Goal: Task Accomplishment & Management: Use online tool/utility

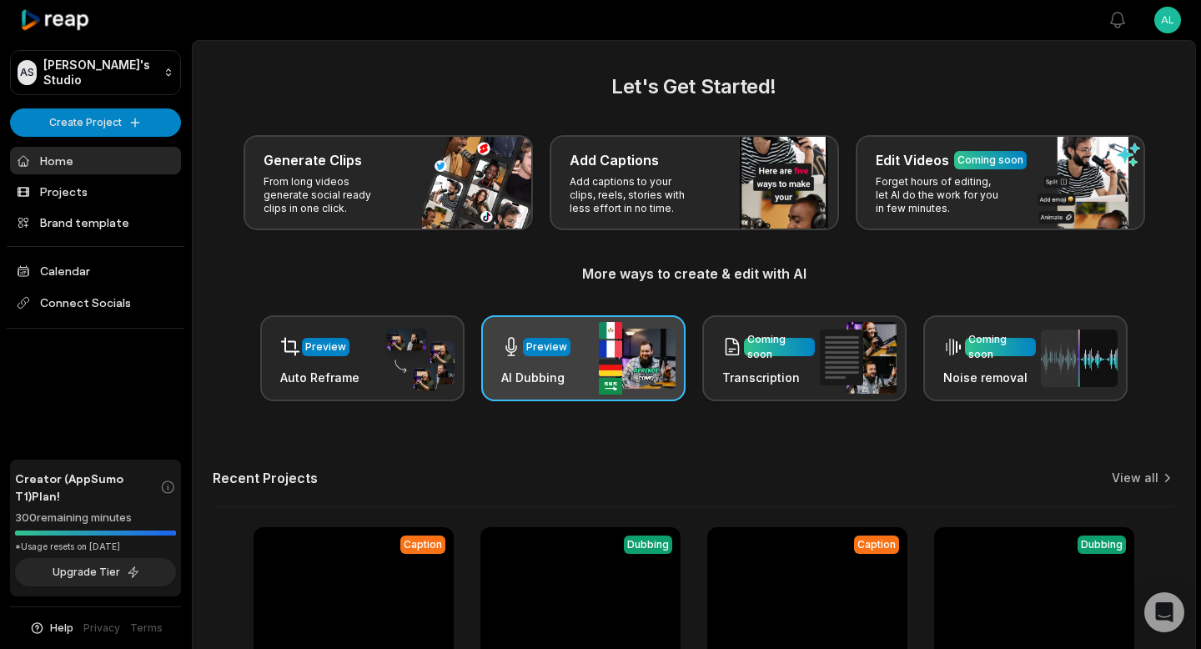
click at [556, 358] on div "Preview" at bounding box center [535, 347] width 69 height 34
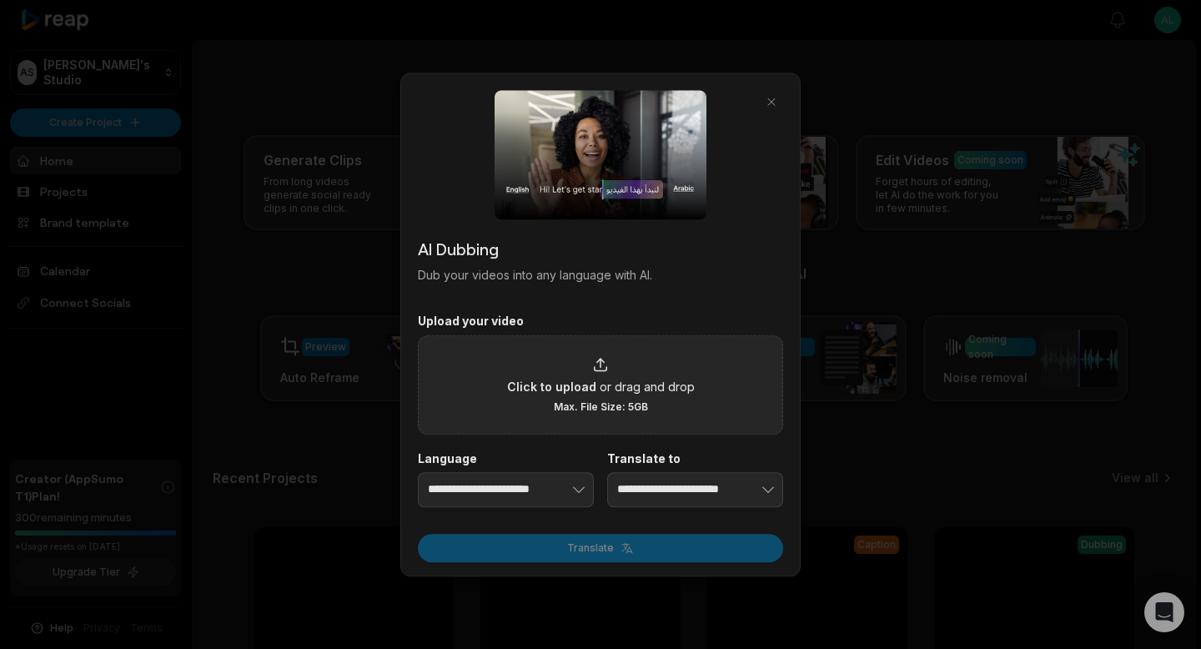
click at [601, 360] on icon at bounding box center [600, 364] width 17 height 17
click at [0, 0] on input "Click to upload or drag and drop Max. File Size: 5GB" at bounding box center [0, 0] width 0 height 0
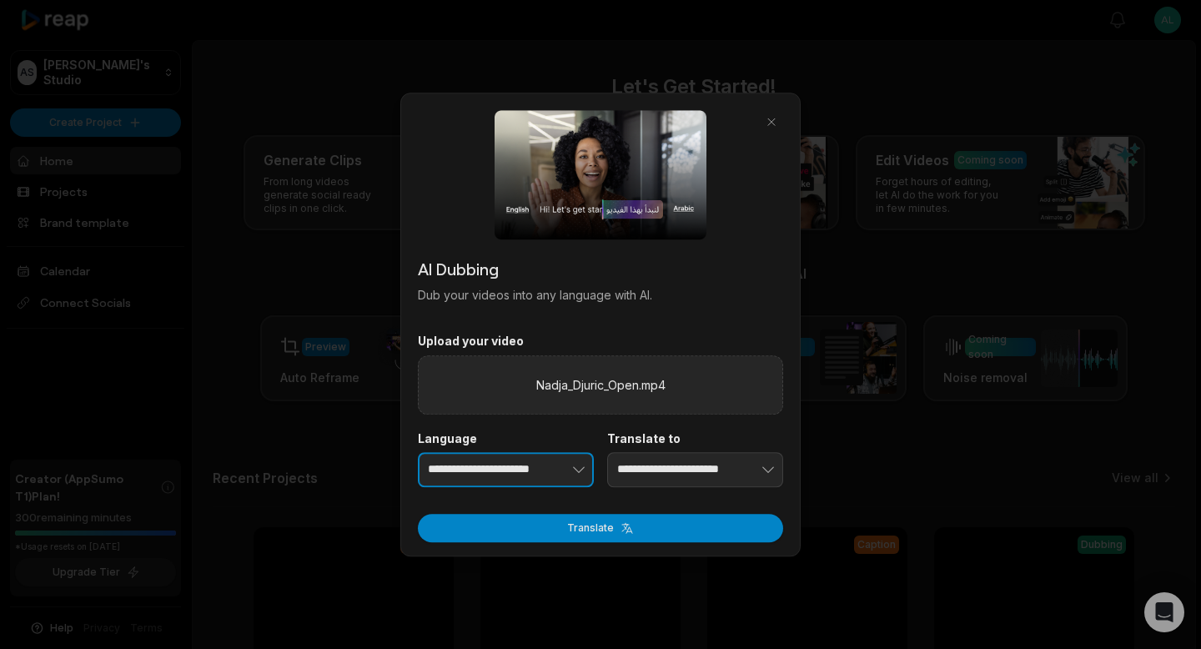
click at [523, 463] on button "button" at bounding box center [553, 469] width 82 height 35
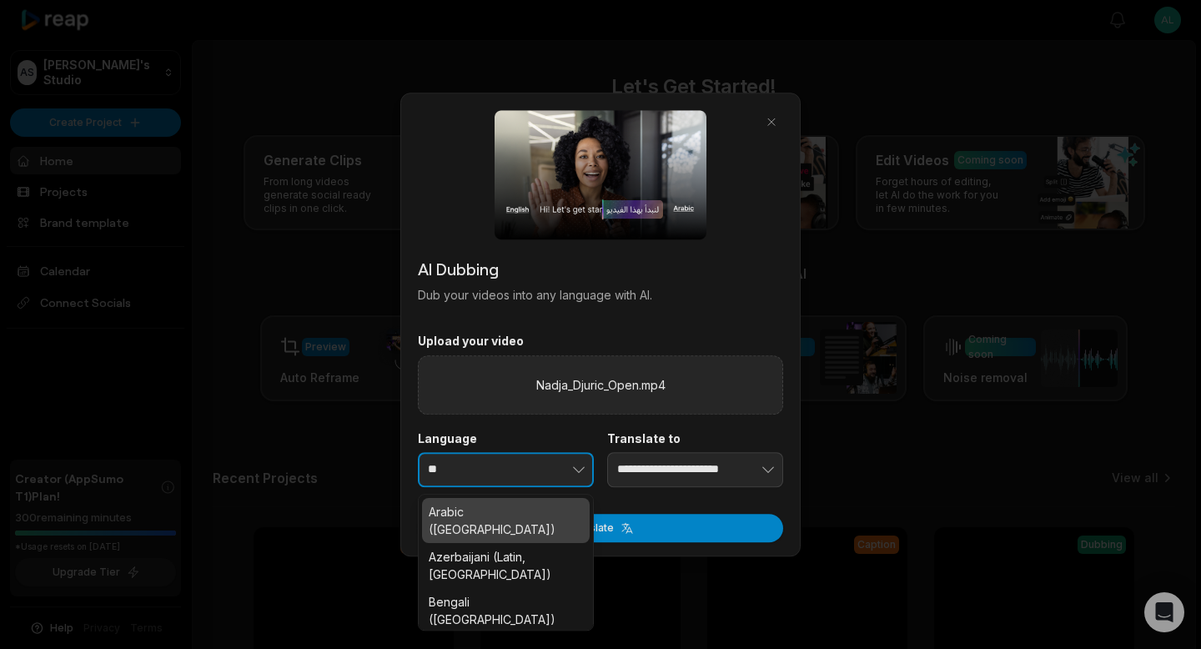
type input "*"
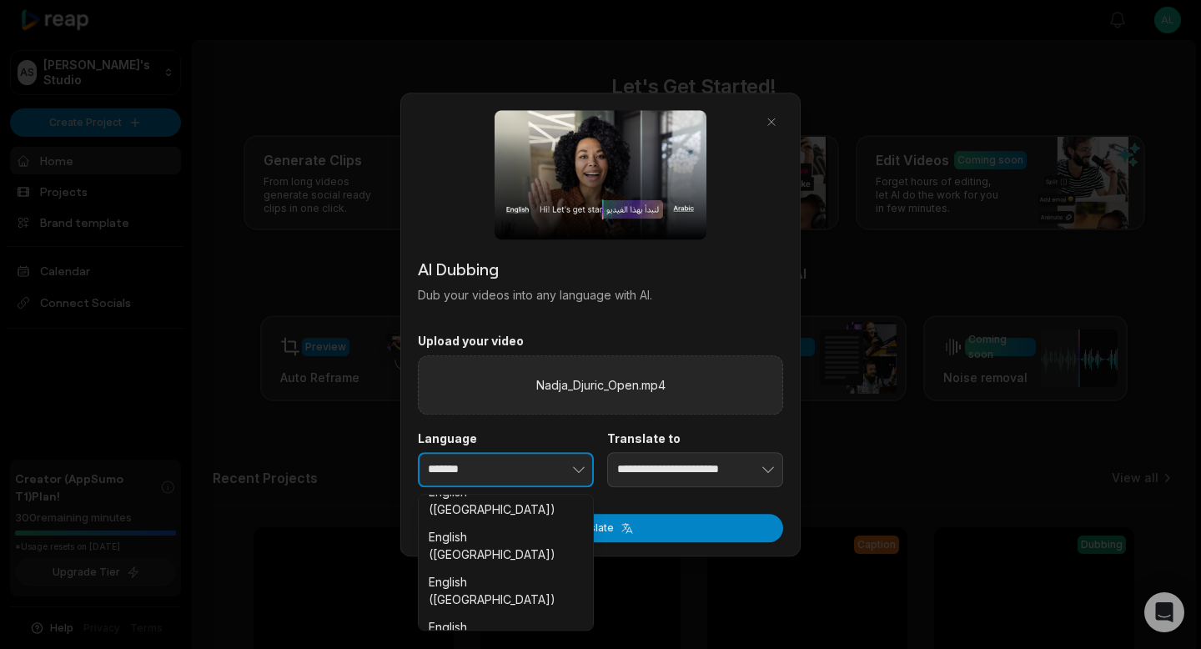
scroll to position [257, 0]
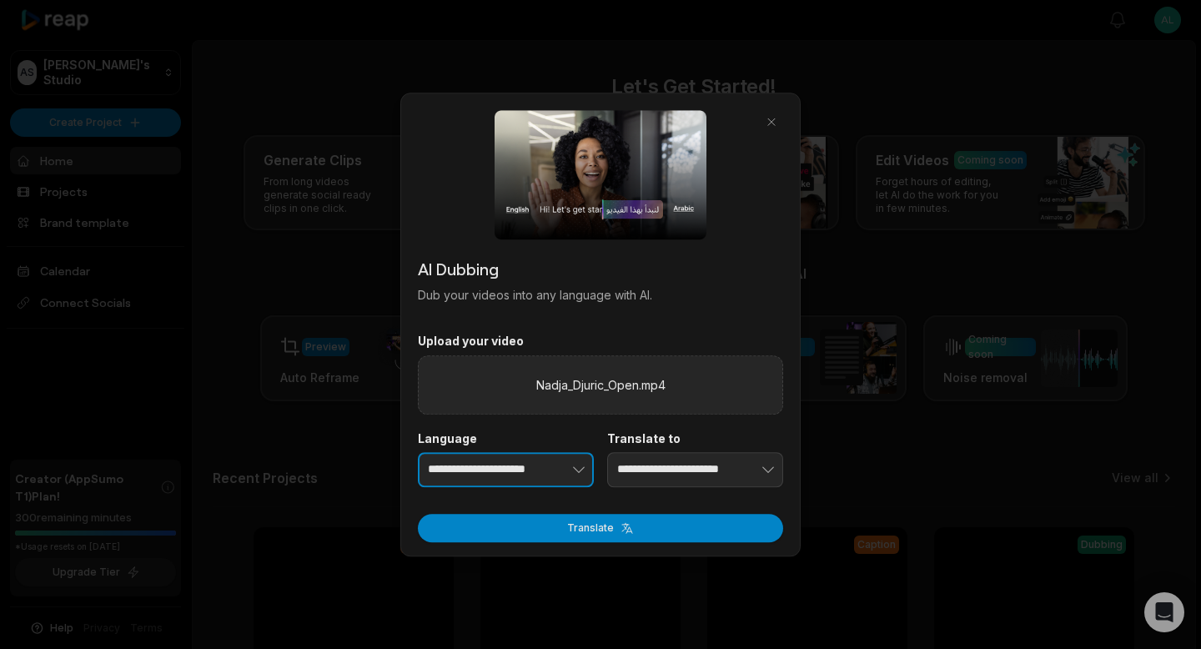
type input "**********"
click at [672, 470] on input "**********" at bounding box center [695, 469] width 176 height 35
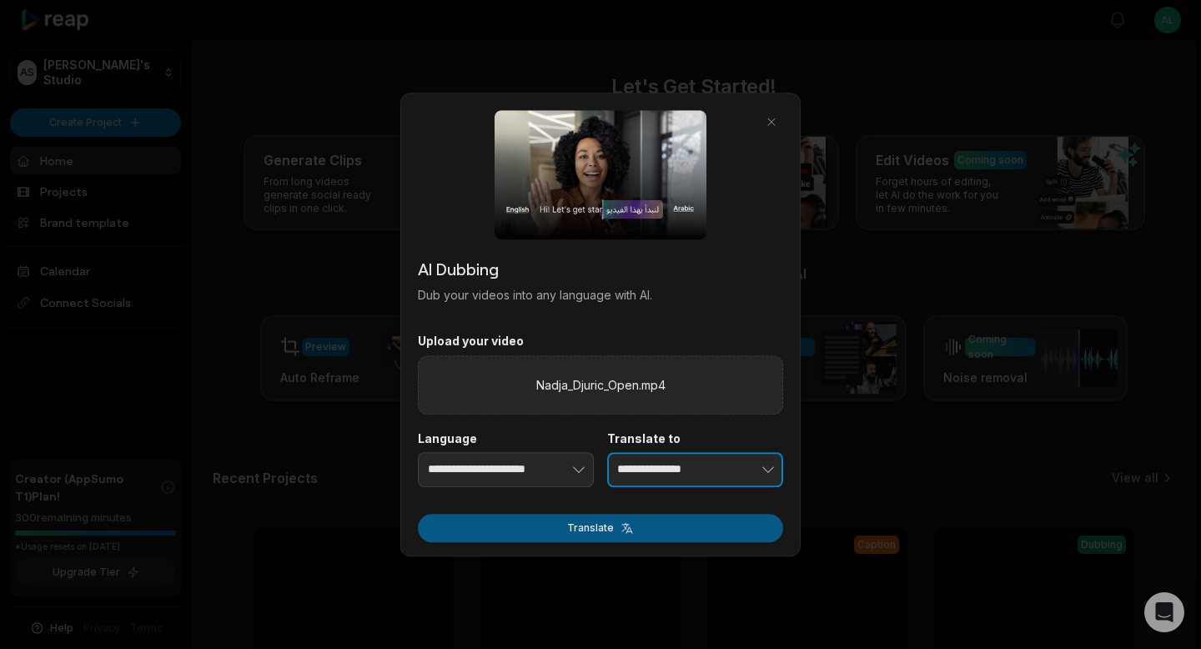
type input "**********"
click at [616, 530] on button "Translate" at bounding box center [600, 528] width 365 height 28
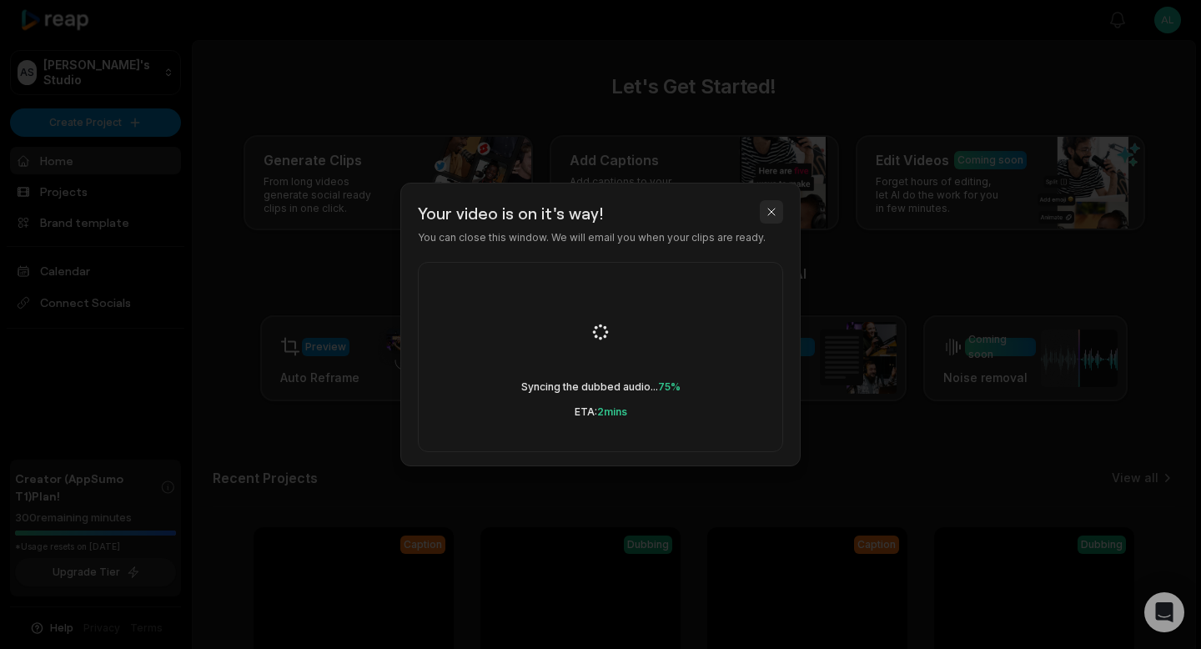
click at [774, 212] on button "button" at bounding box center [771, 211] width 23 height 23
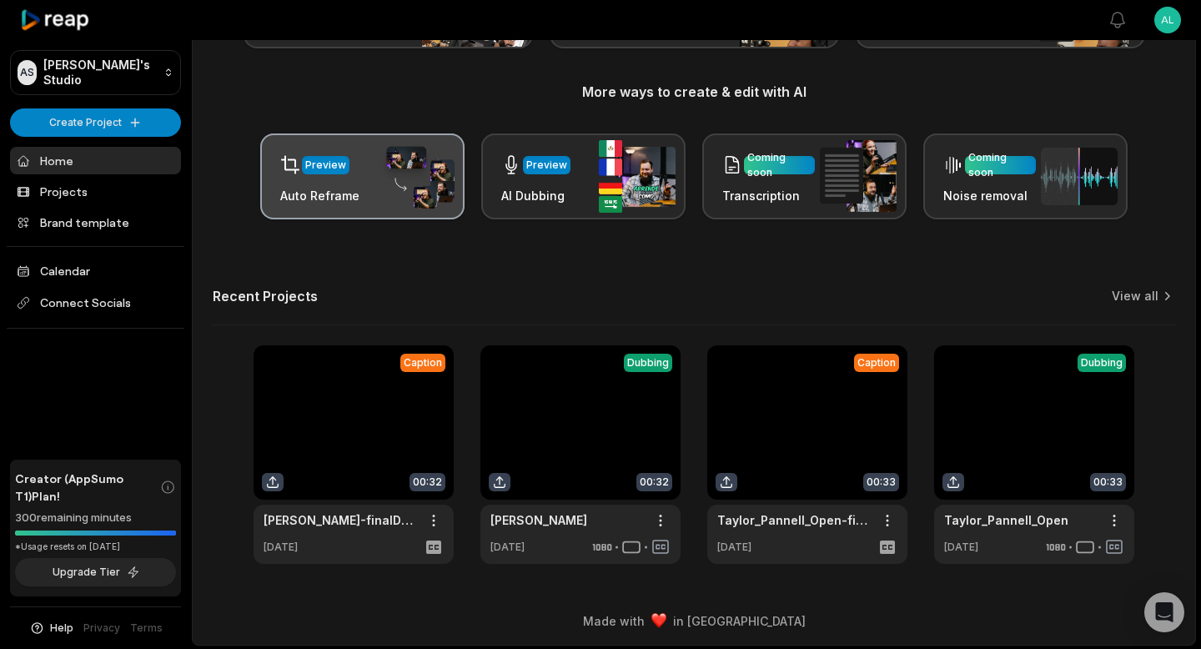
scroll to position [184, 0]
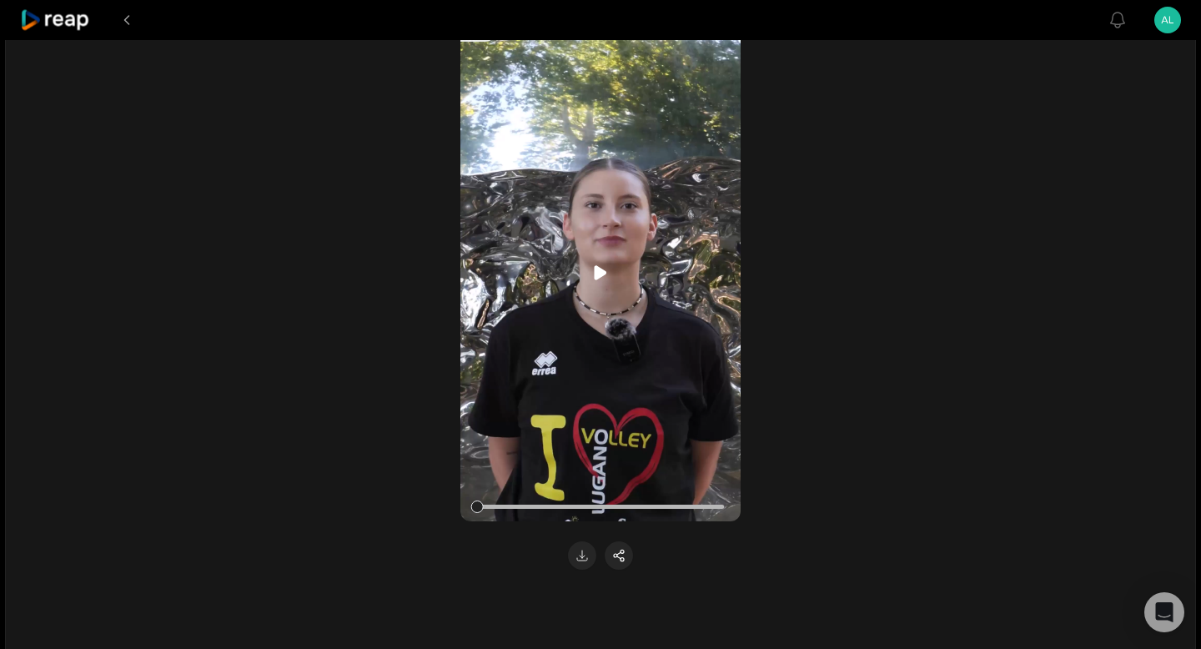
scroll to position [258, 0]
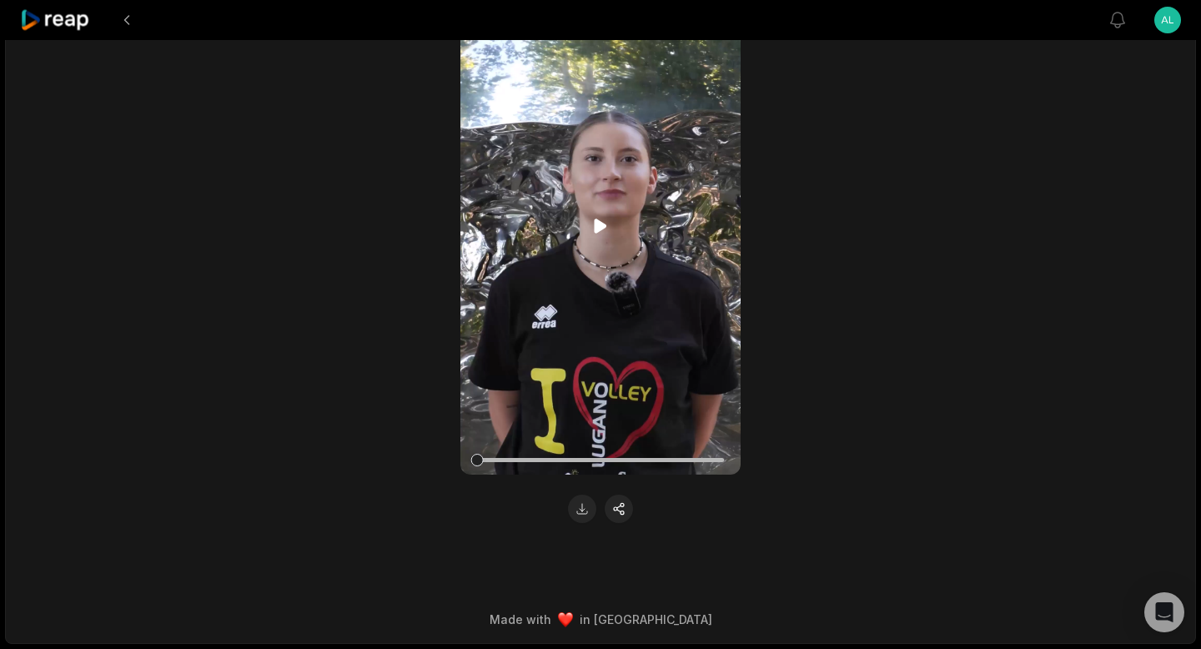
click at [594, 224] on icon at bounding box center [601, 226] width 20 height 20
click at [662, 460] on div at bounding box center [663, 460] width 13 height 13
click at [602, 224] on icon at bounding box center [601, 226] width 20 height 20
click at [602, 224] on icon at bounding box center [601, 226] width 13 height 14
click at [586, 507] on button at bounding box center [582, 509] width 28 height 28
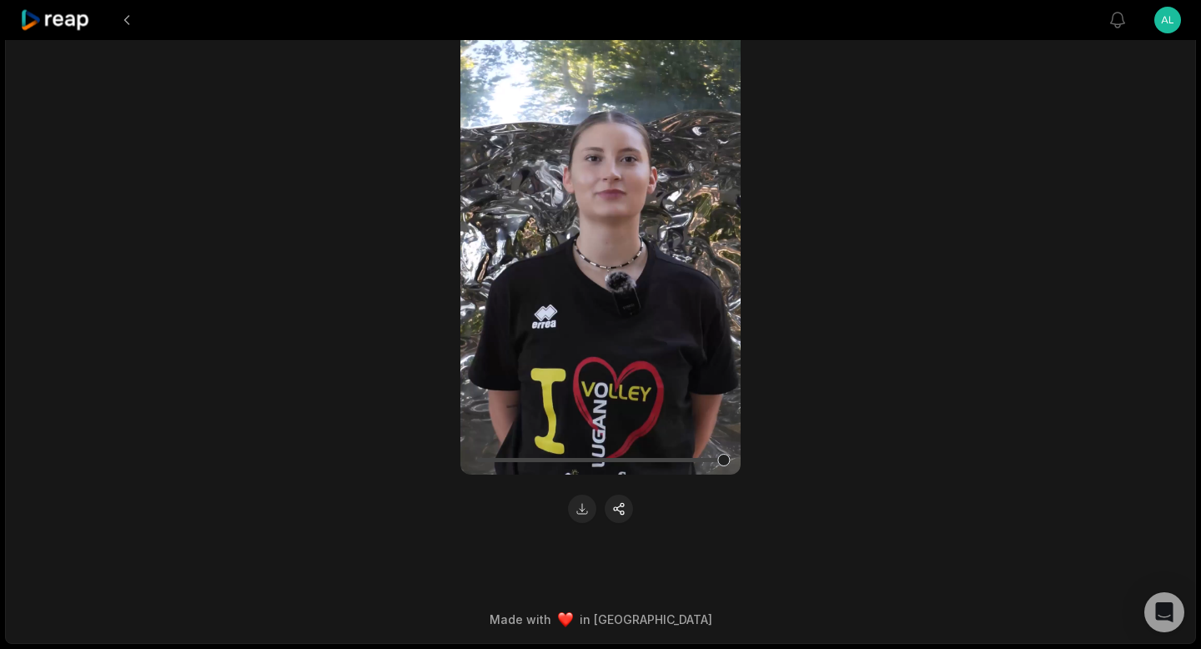
click at [57, 24] on icon at bounding box center [55, 20] width 71 height 23
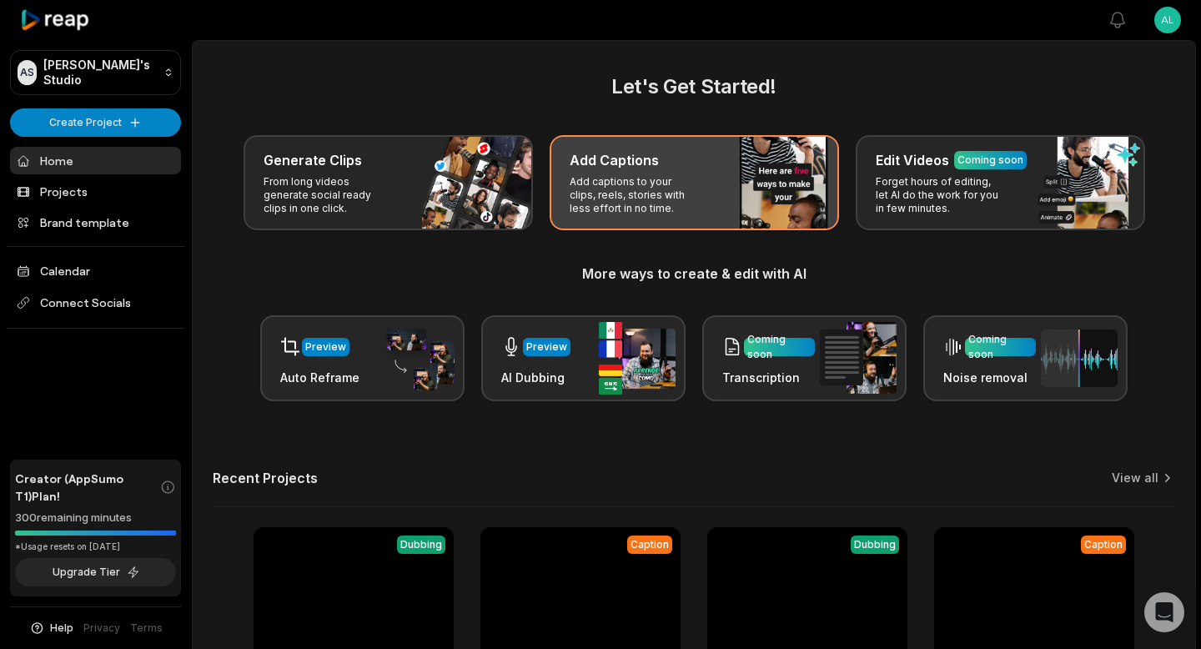
click at [654, 161] on h3 "Add Captions" at bounding box center [614, 160] width 89 height 20
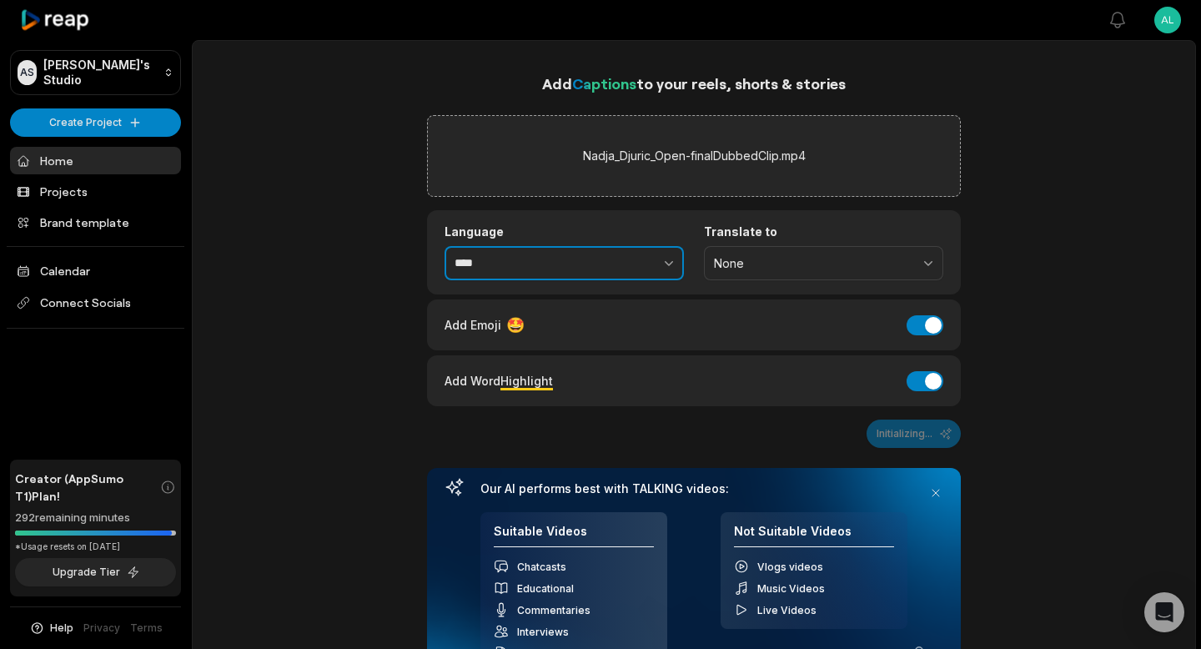
click at [605, 263] on button "button" at bounding box center [632, 263] width 103 height 35
type input "*******"
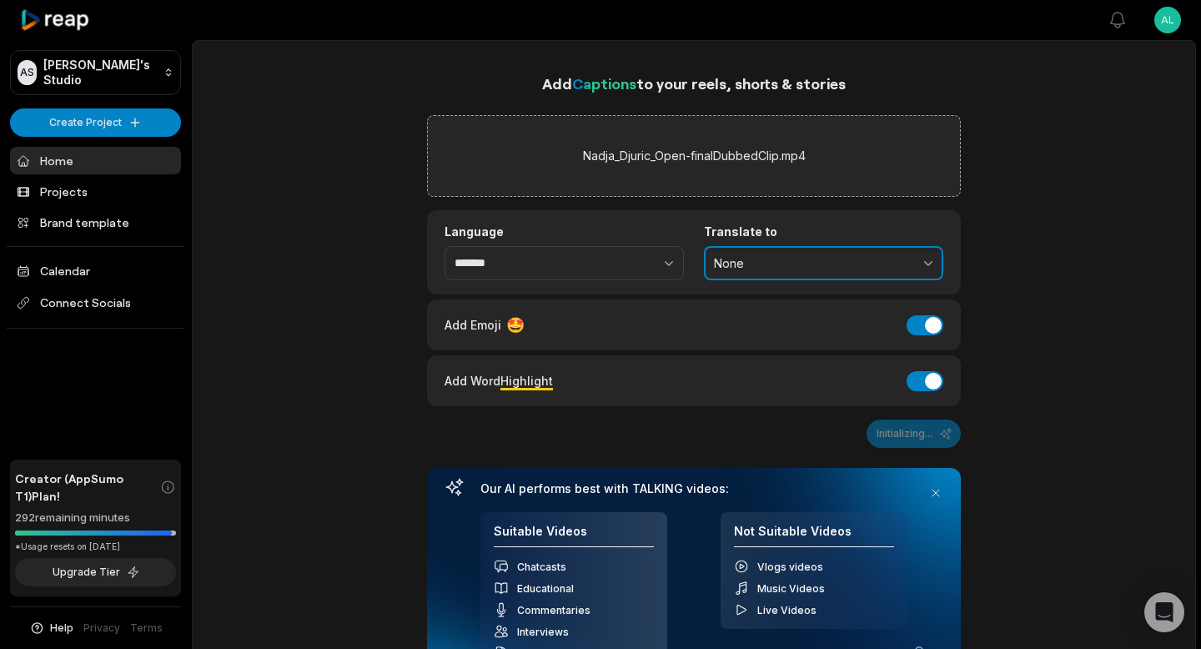
click at [753, 267] on span "None" at bounding box center [812, 263] width 196 height 15
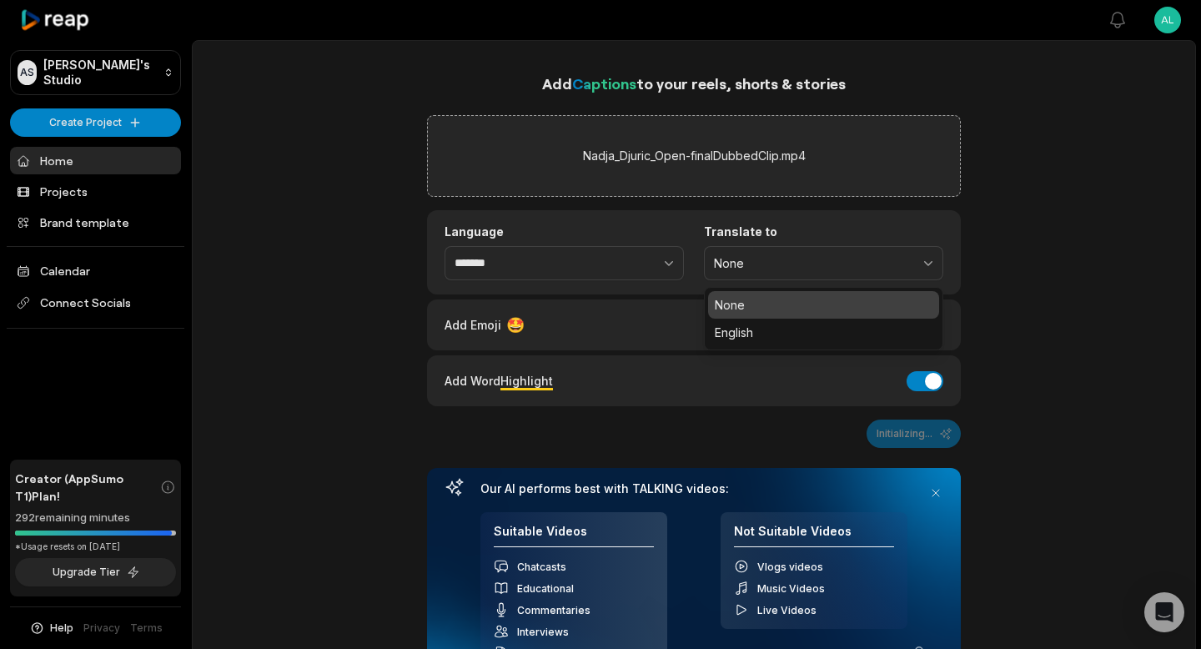
click at [672, 229] on label "Language" at bounding box center [564, 231] width 239 height 15
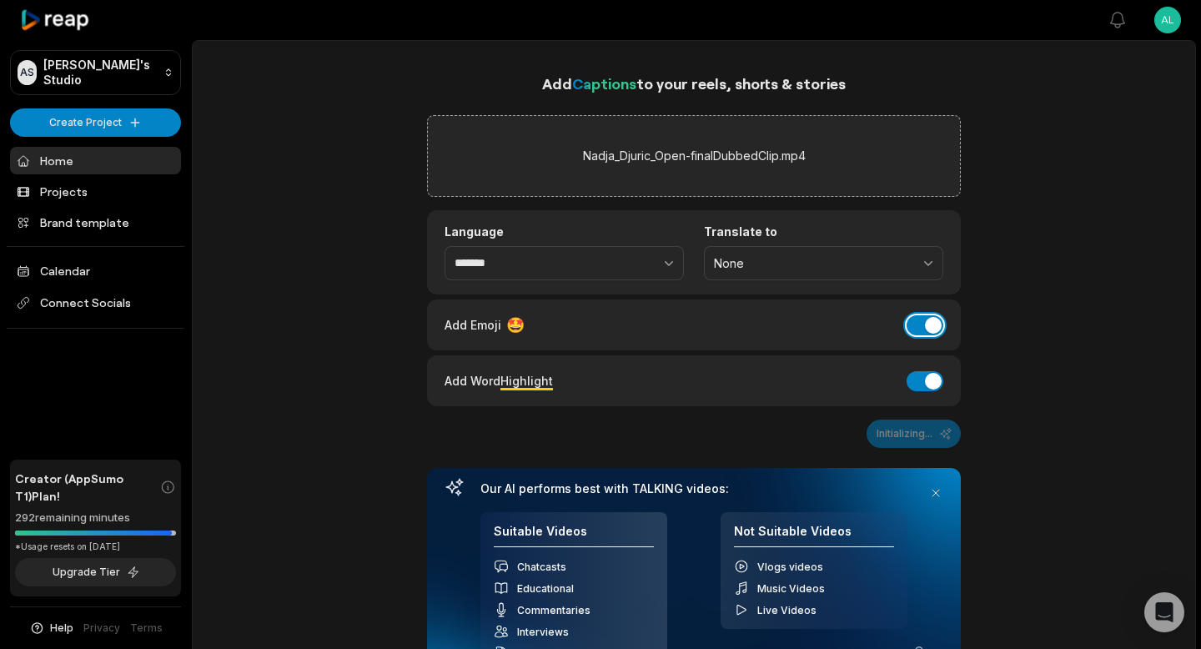
click at [939, 319] on button "Add Emoji" at bounding box center [925, 325] width 37 height 20
click at [925, 377] on button "Add Word Highlight" at bounding box center [925, 381] width 37 height 20
click at [903, 440] on button "Generate Captions" at bounding box center [895, 434] width 132 height 28
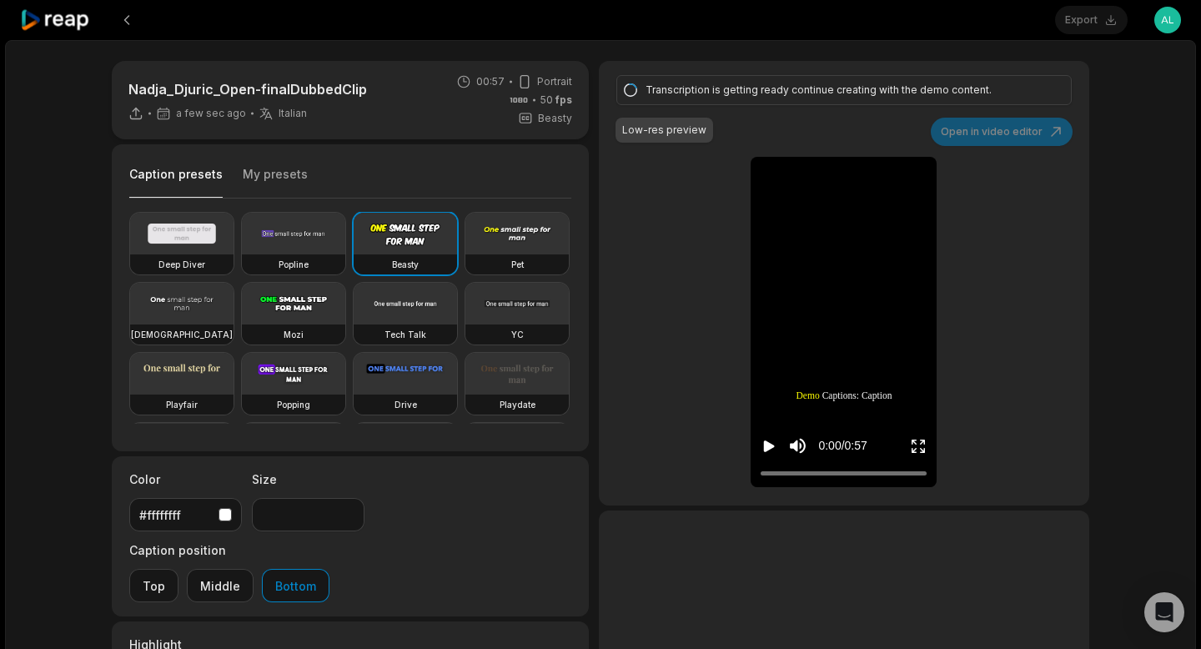
click at [289, 175] on button "My presets" at bounding box center [275, 182] width 65 height 32
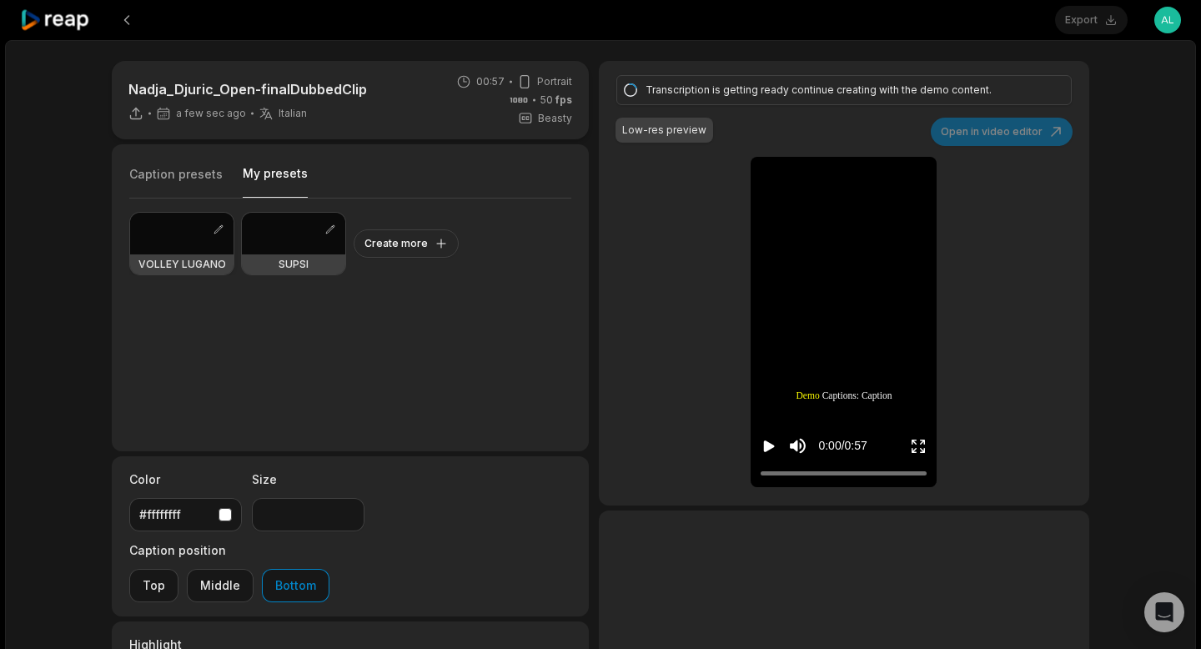
click at [184, 241] on div at bounding box center [181, 234] width 103 height 42
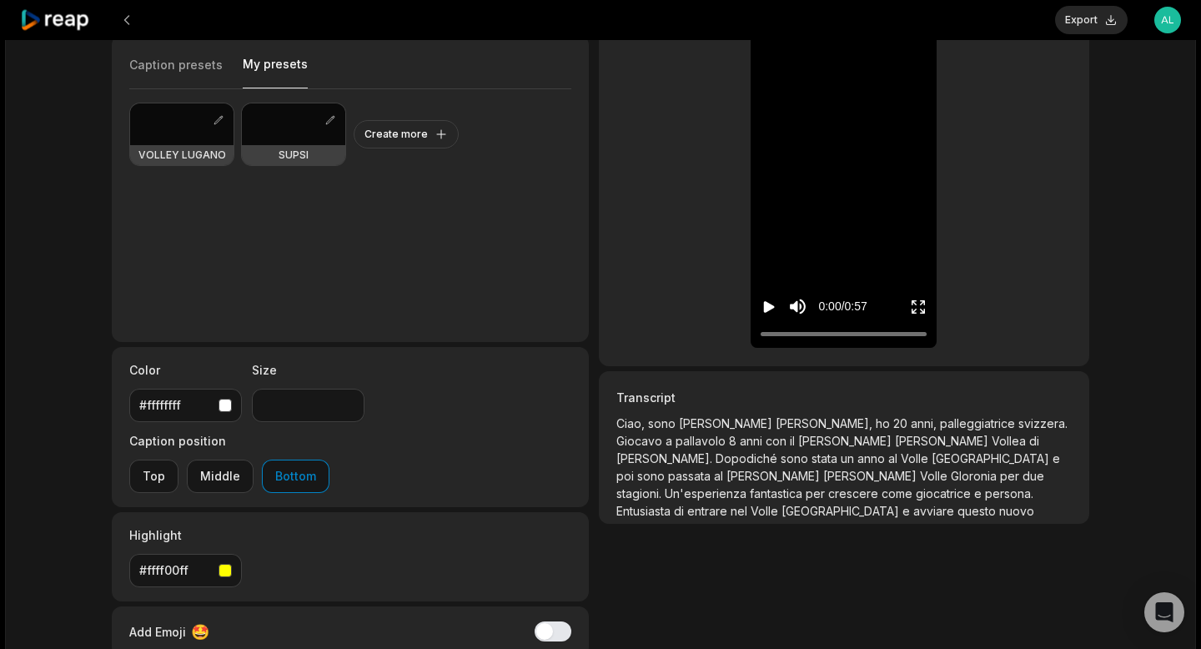
scroll to position [114, 0]
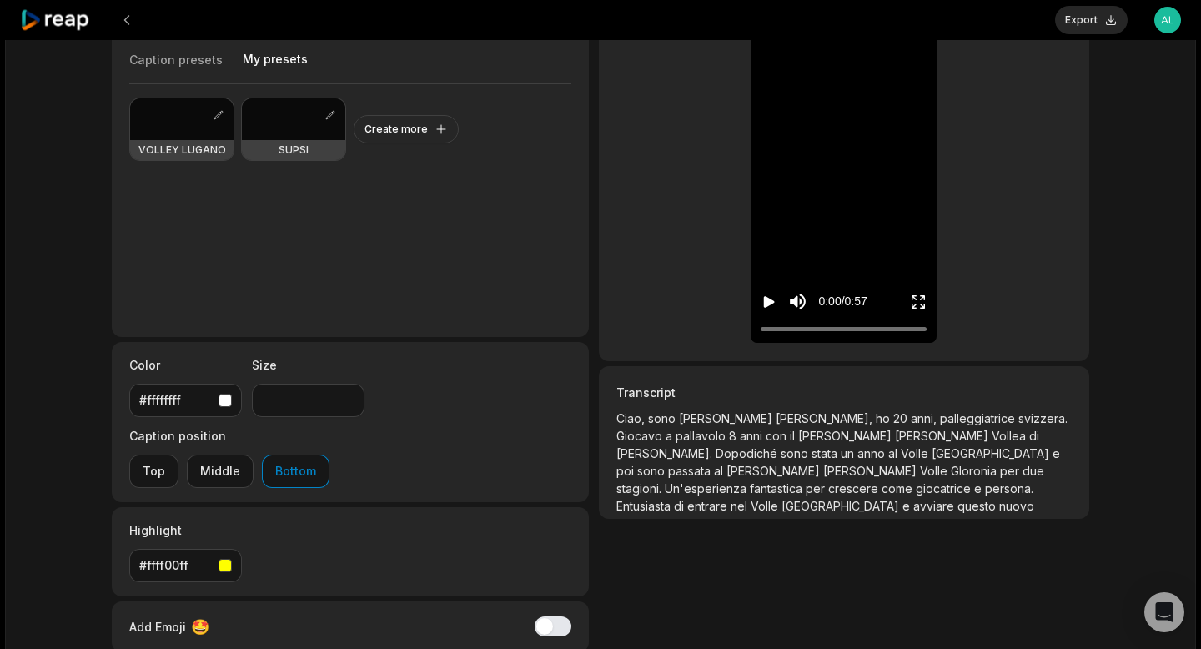
click at [772, 301] on icon "Play video" at bounding box center [769, 302] width 11 height 12
click at [772, 301] on icon "Pause video" at bounding box center [772, 302] width 3 height 12
click at [189, 128] on div at bounding box center [181, 119] width 103 height 42
type input "**"
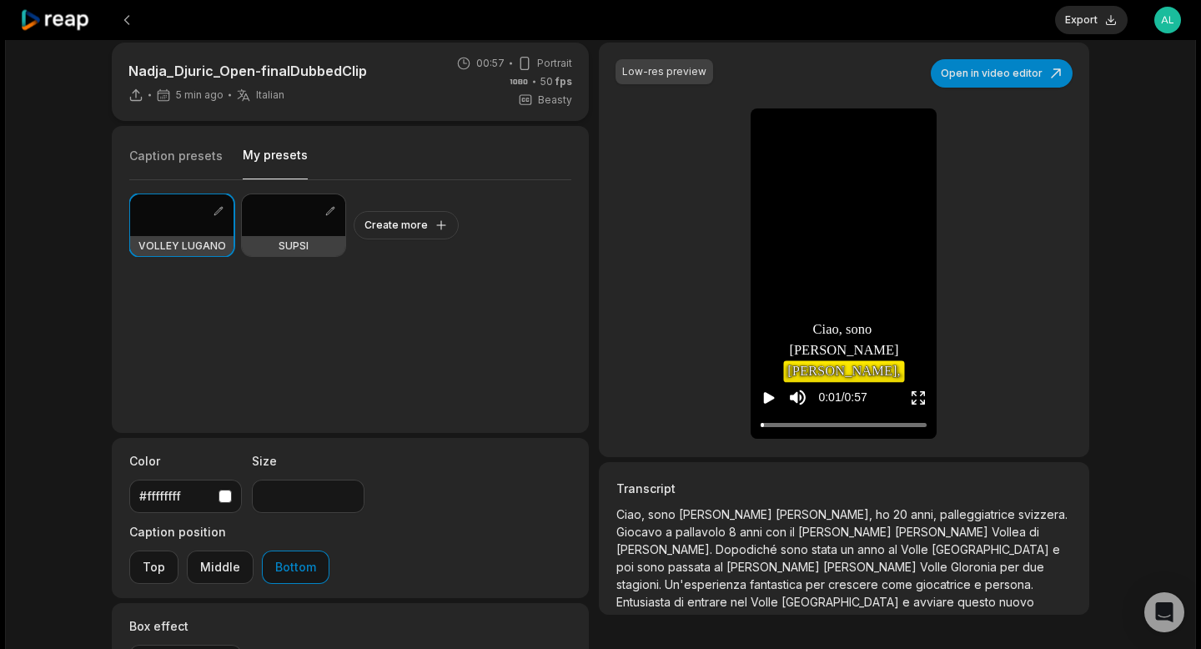
scroll to position [0, 0]
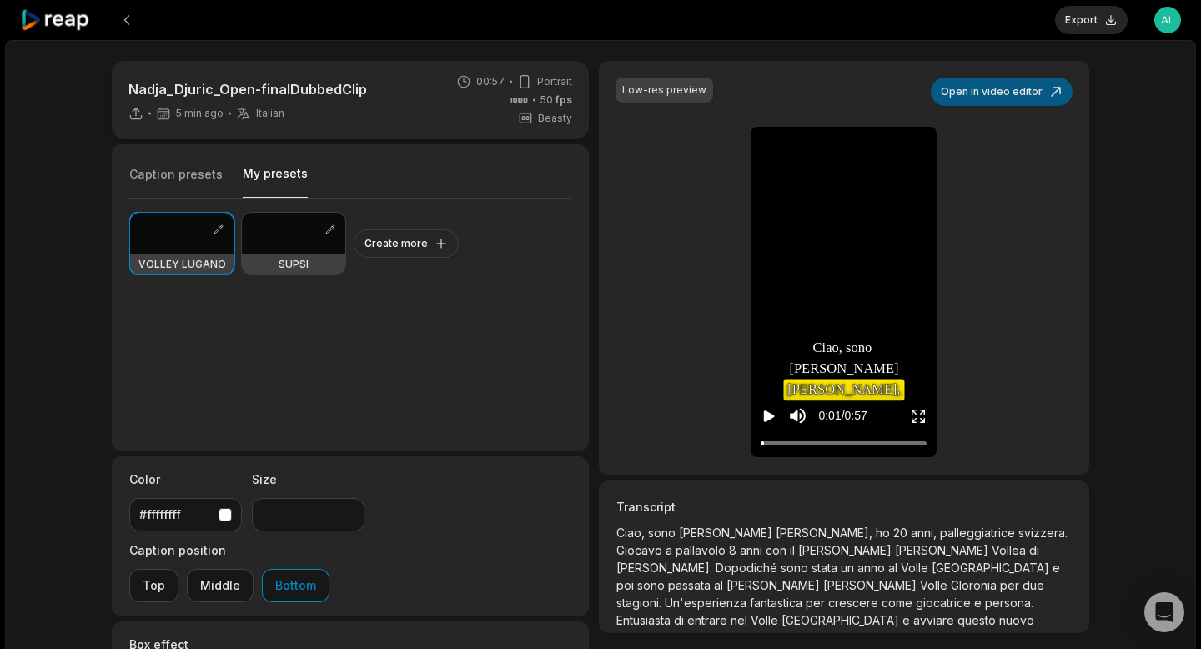
click at [998, 92] on button "Open in video editor" at bounding box center [1002, 92] width 142 height 28
